Goal: Task Accomplishment & Management: Use online tool/utility

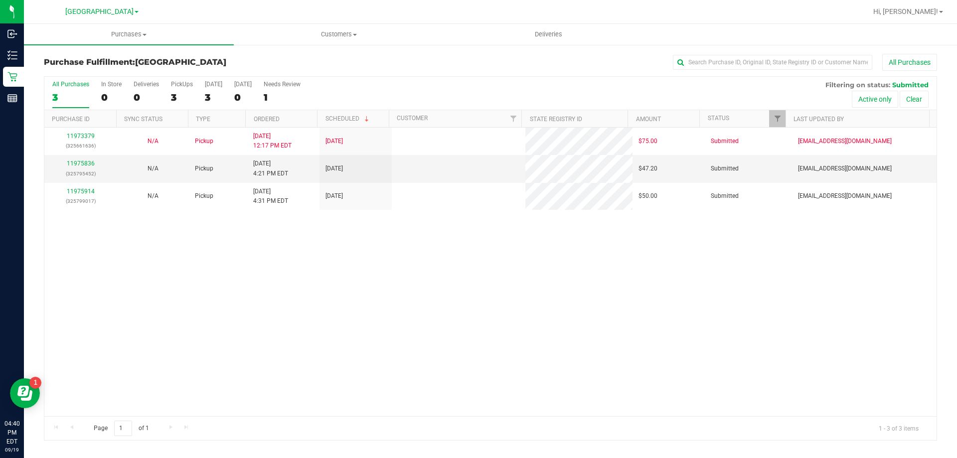
click at [433, 263] on div "11973379 (325661636) N/A Pickup [DATE] 12:17 PM EDT 9/19/2025 $75.00 Submitted …" at bounding box center [490, 272] width 892 height 289
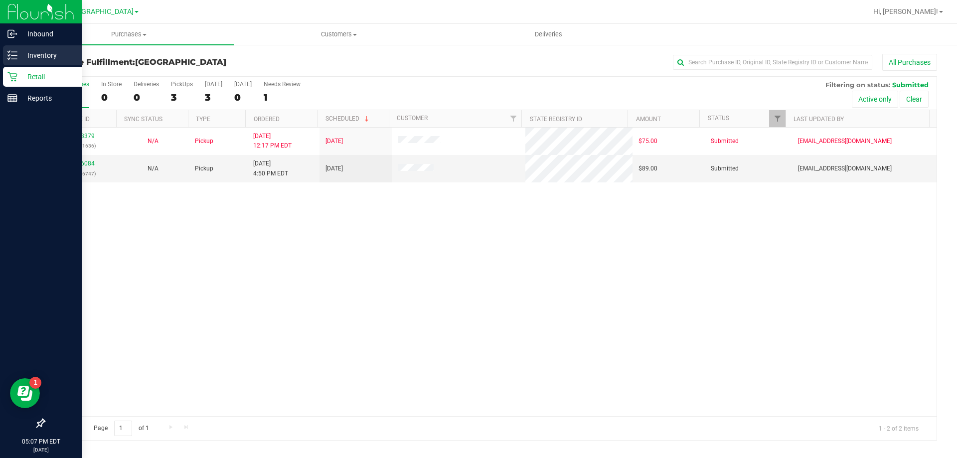
click at [11, 54] on icon at bounding box center [12, 55] width 10 height 10
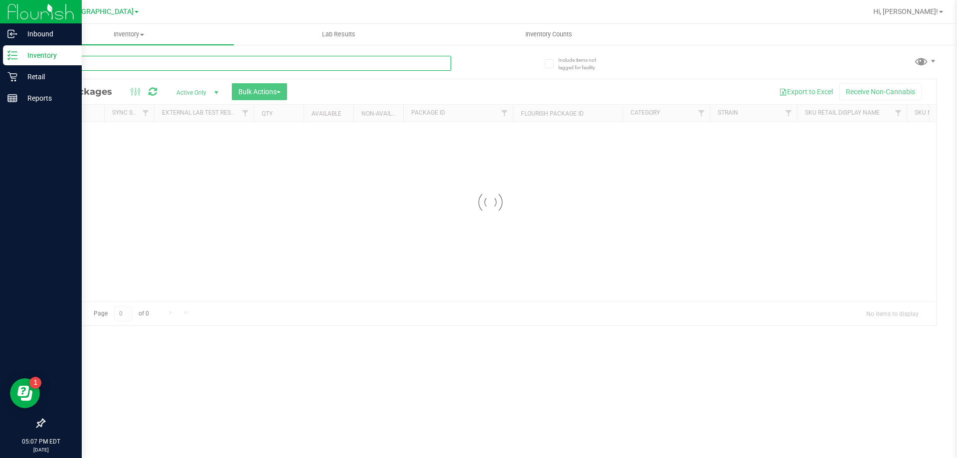
click at [290, 67] on input "text" at bounding box center [247, 63] width 407 height 15
paste input "FT 1g Pre-Roll Apple Banana Peach Ringz (Hybrid) 1ct"
type input "FT 1g Pre-Roll Apple Banana Peach Ringz (Hybrid) 1ct"
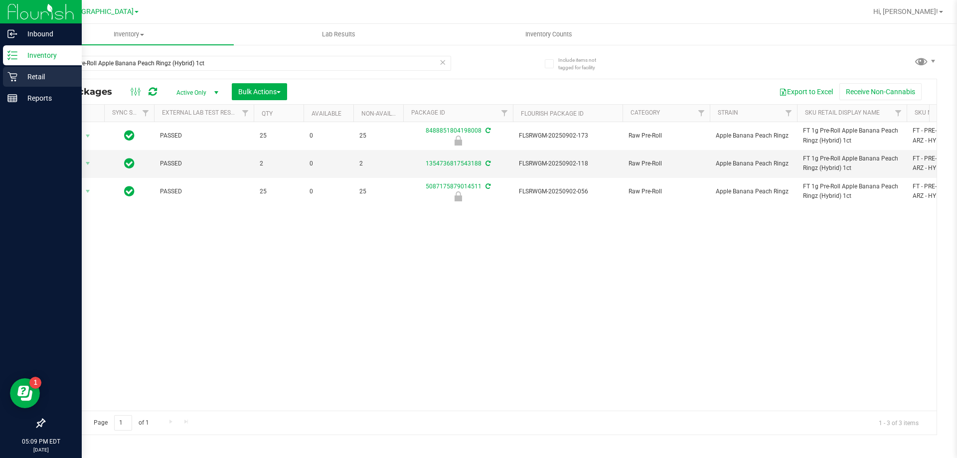
click at [11, 77] on icon at bounding box center [11, 76] width 9 height 9
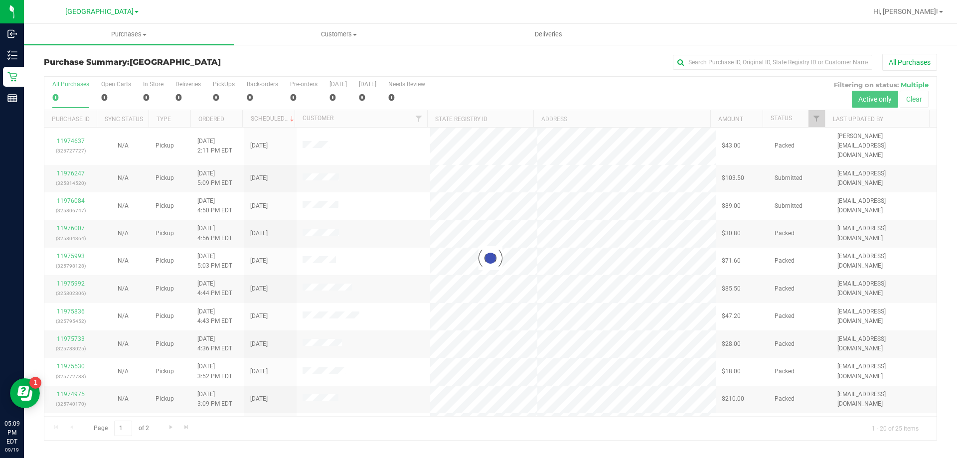
click at [142, 20] on div "[GEOGRAPHIC_DATA]" at bounding box center [104, 11] width 150 height 19
click at [139, 36] on span "Purchases" at bounding box center [129, 34] width 210 height 9
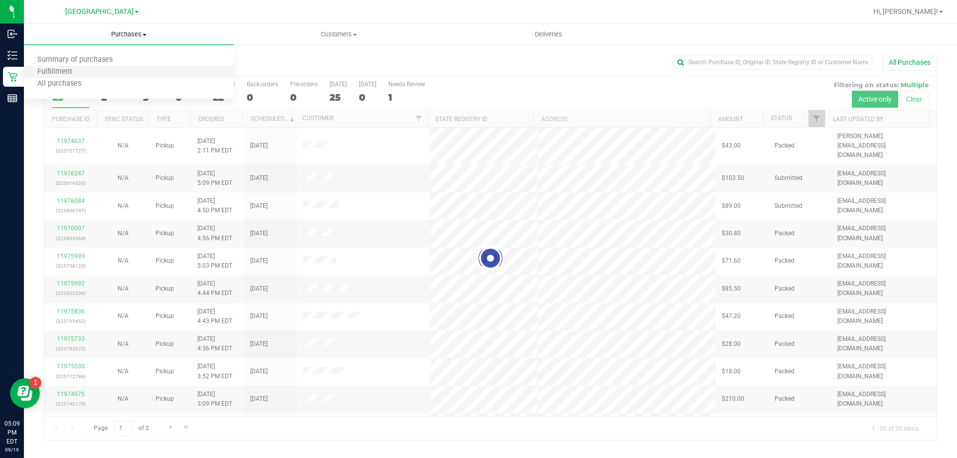
click at [112, 69] on li "Fulfillment" at bounding box center [129, 72] width 210 height 12
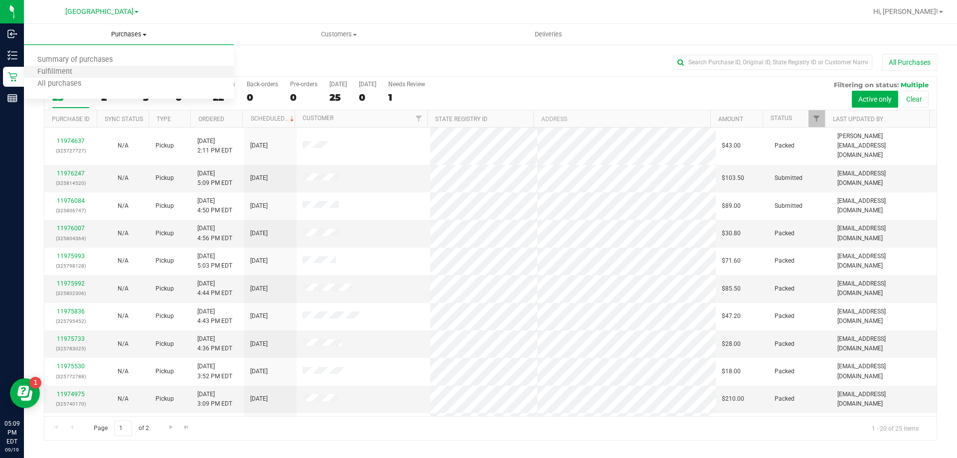
click at [112, 69] on li "Fulfillment" at bounding box center [129, 72] width 210 height 12
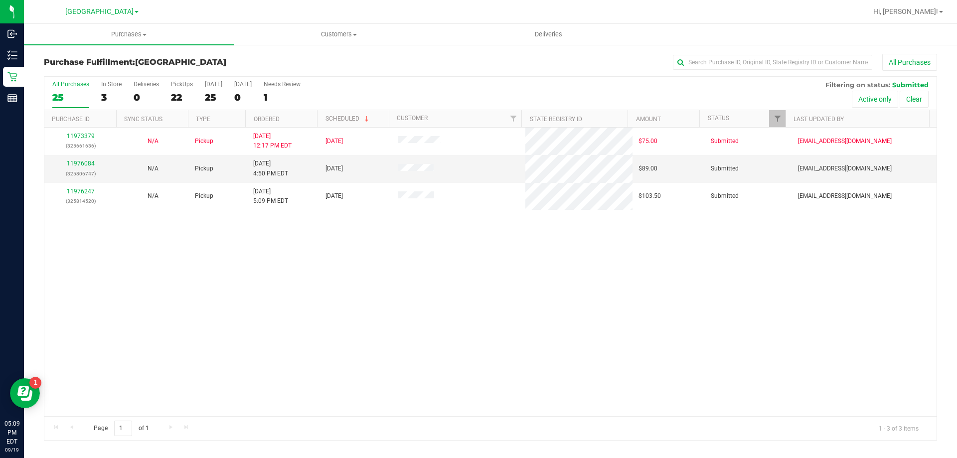
click at [512, 274] on div "11973379 (325661636) N/A Pickup [DATE] 12:17 PM EDT 9/19/2025 $75.00 Submitted …" at bounding box center [490, 272] width 892 height 289
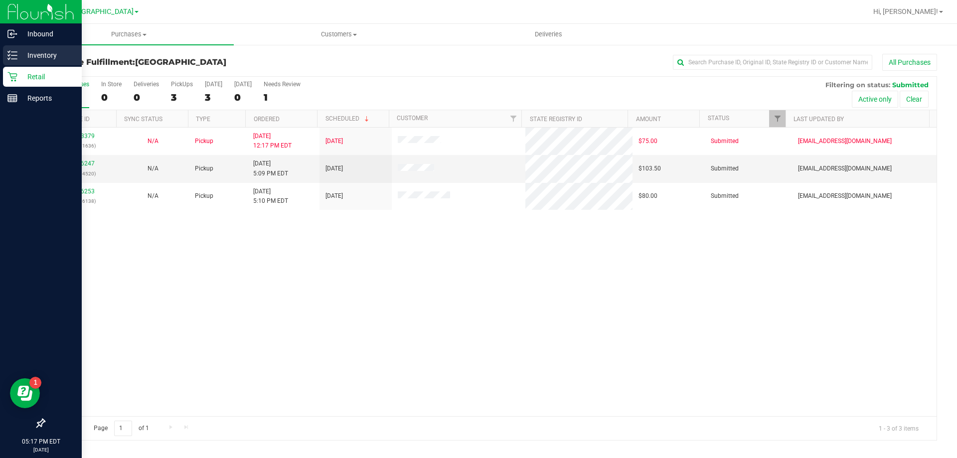
click at [10, 56] on icon at bounding box center [12, 55] width 10 height 10
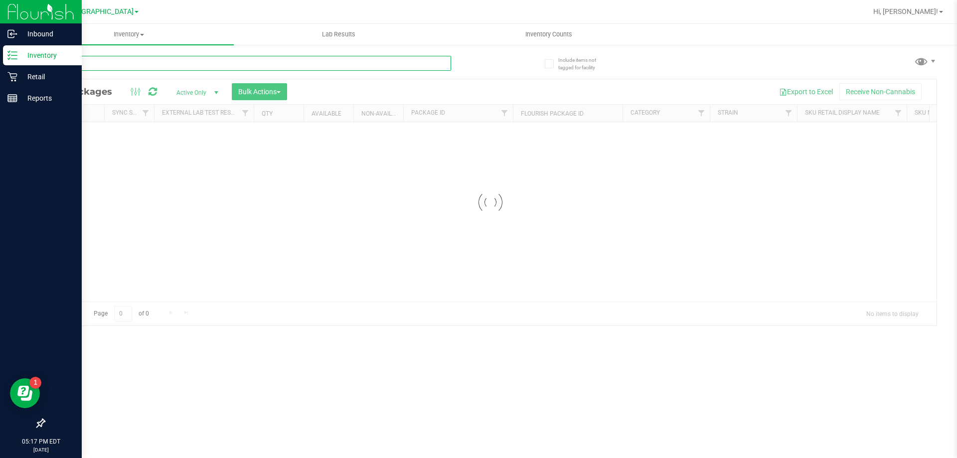
click at [209, 70] on input "text" at bounding box center [247, 63] width 407 height 15
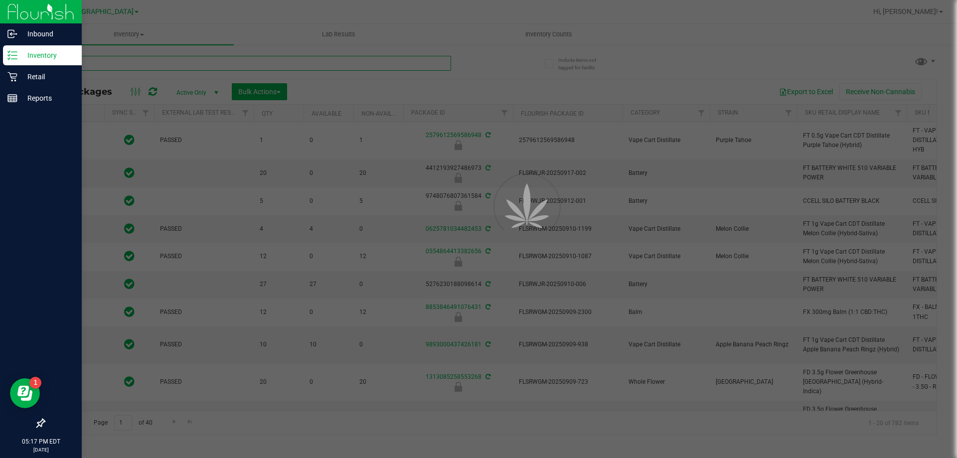
paste input "FD 3.5g Flower Greenhouse PK Trophy (Hybrid-Indica)"
type input "FD 3.5g Flower Greenhouse PK Trophy (Hybrid-Indica)"
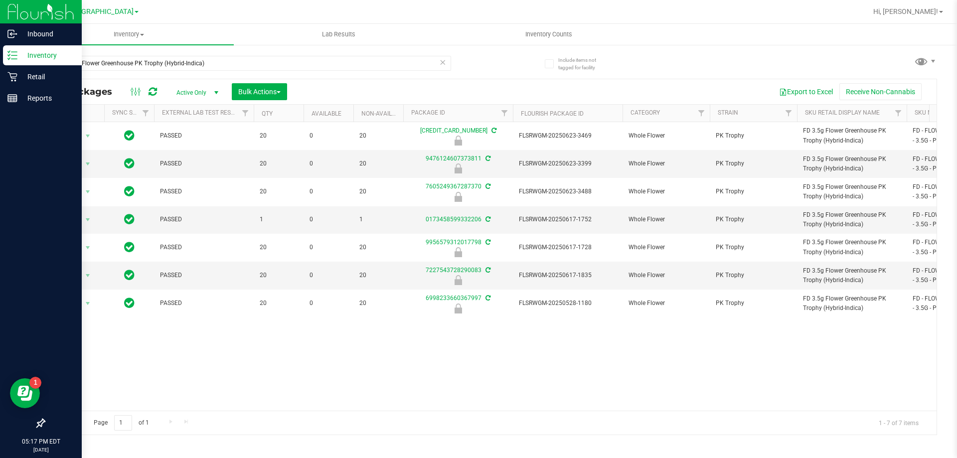
click at [555, 382] on div "Action Action Edit attributes Global inventory Locate package Package audit log…" at bounding box center [490, 266] width 892 height 289
click at [934, 11] on span "Hi, [PERSON_NAME]!" at bounding box center [906, 11] width 65 height 8
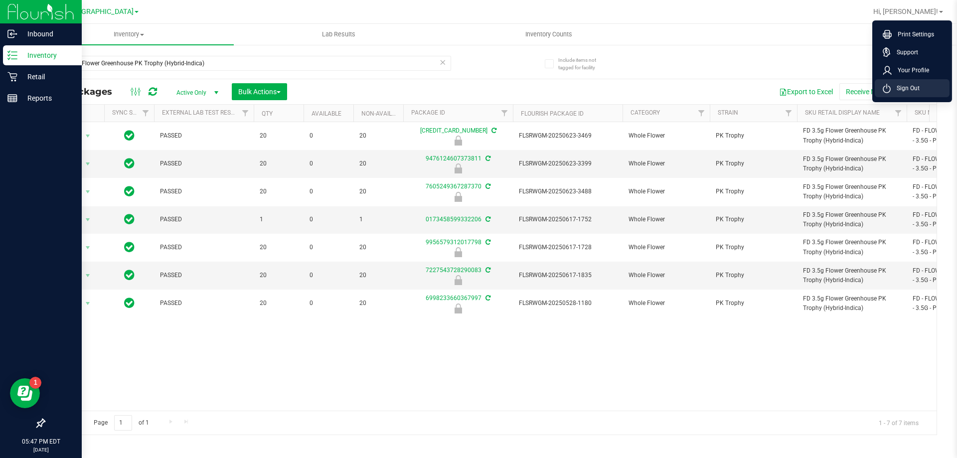
click at [927, 83] on li "Sign Out" at bounding box center [912, 88] width 75 height 18
